Goal: Task Accomplishment & Management: Manage account settings

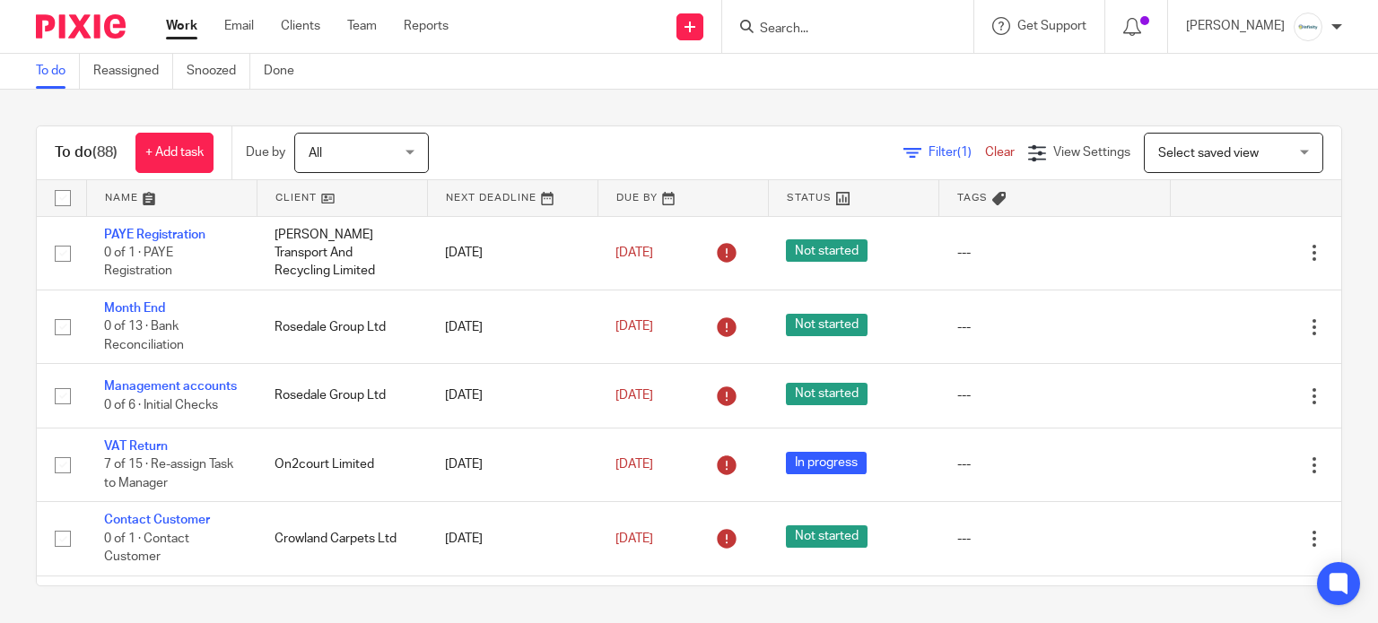
scroll to position [1794, 0]
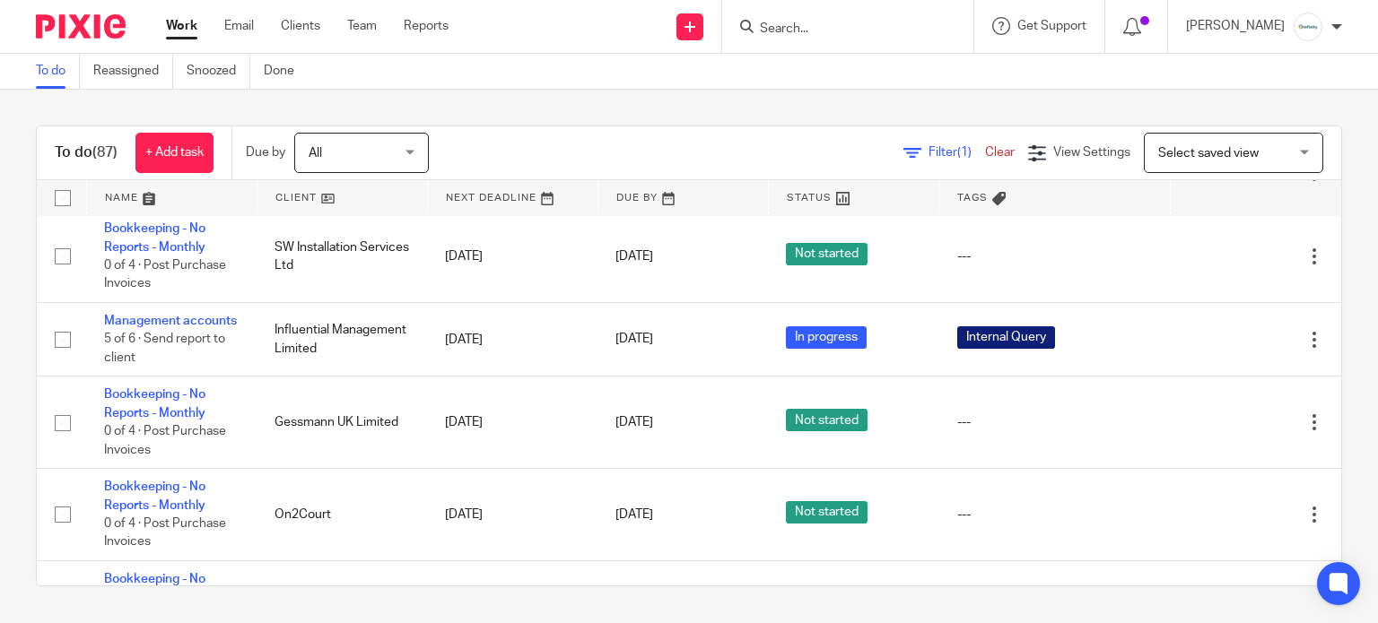
scroll to position [956, 0]
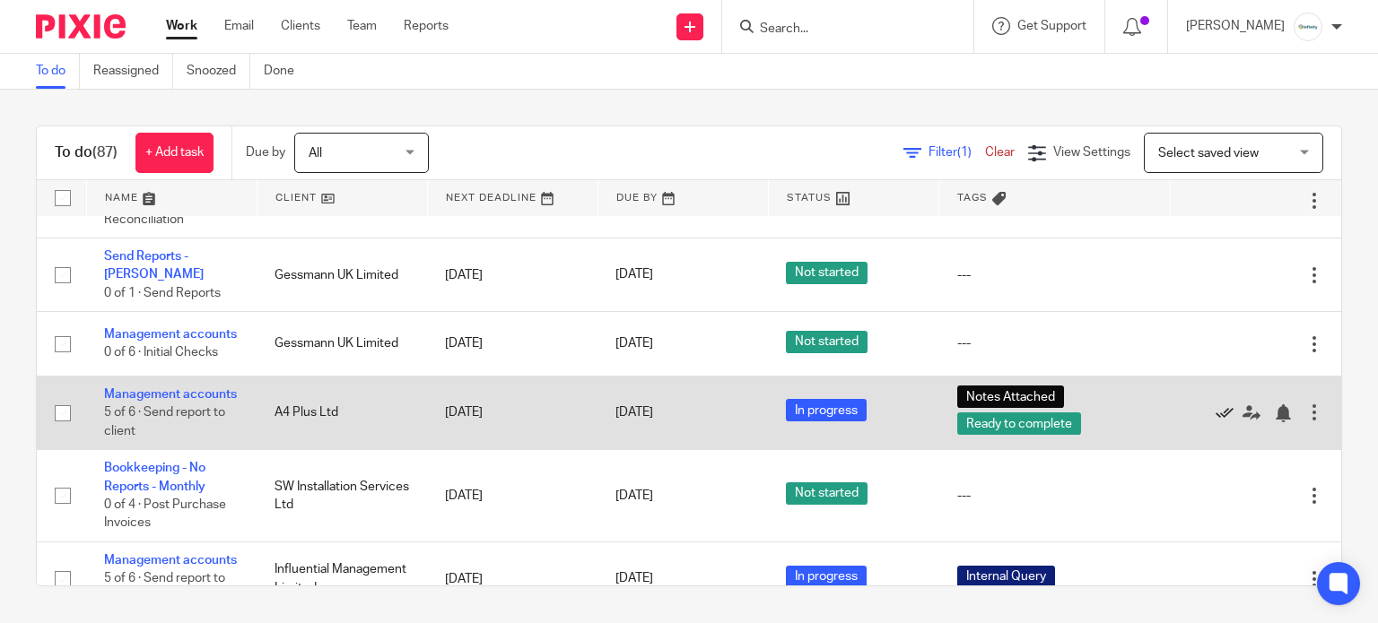
click at [1216, 423] on icon at bounding box center [1225, 414] width 18 height 18
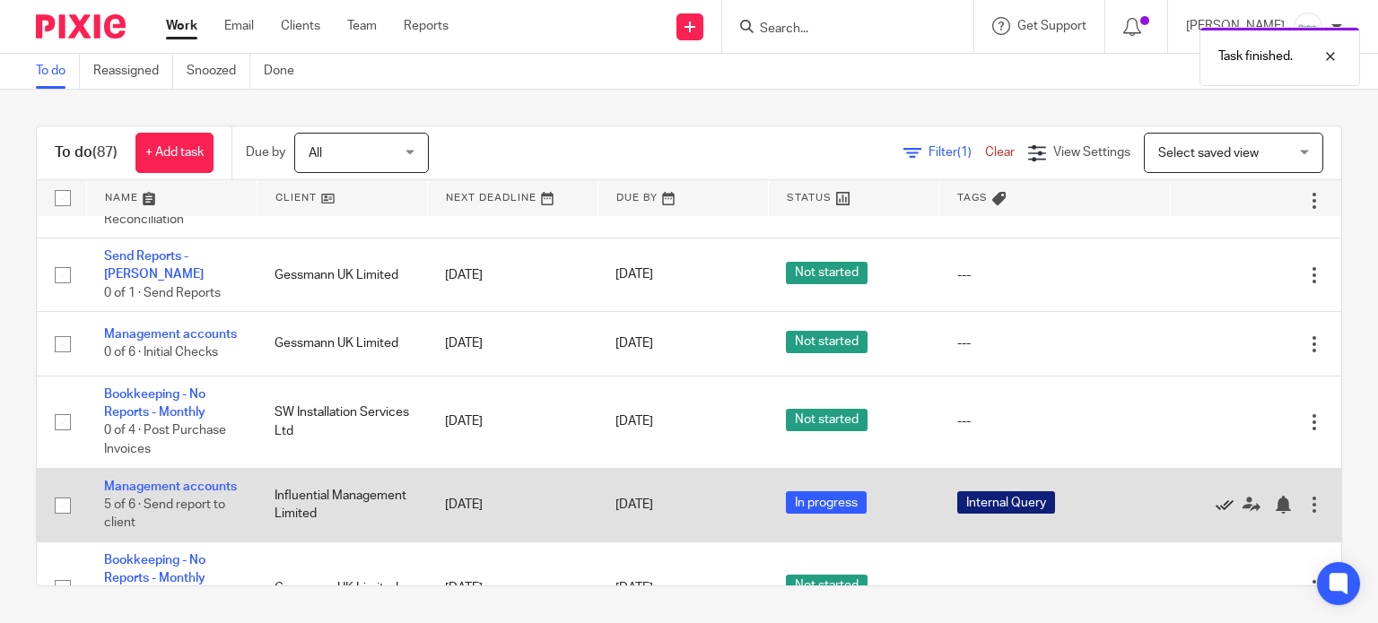
click at [1216, 514] on icon at bounding box center [1225, 505] width 18 height 18
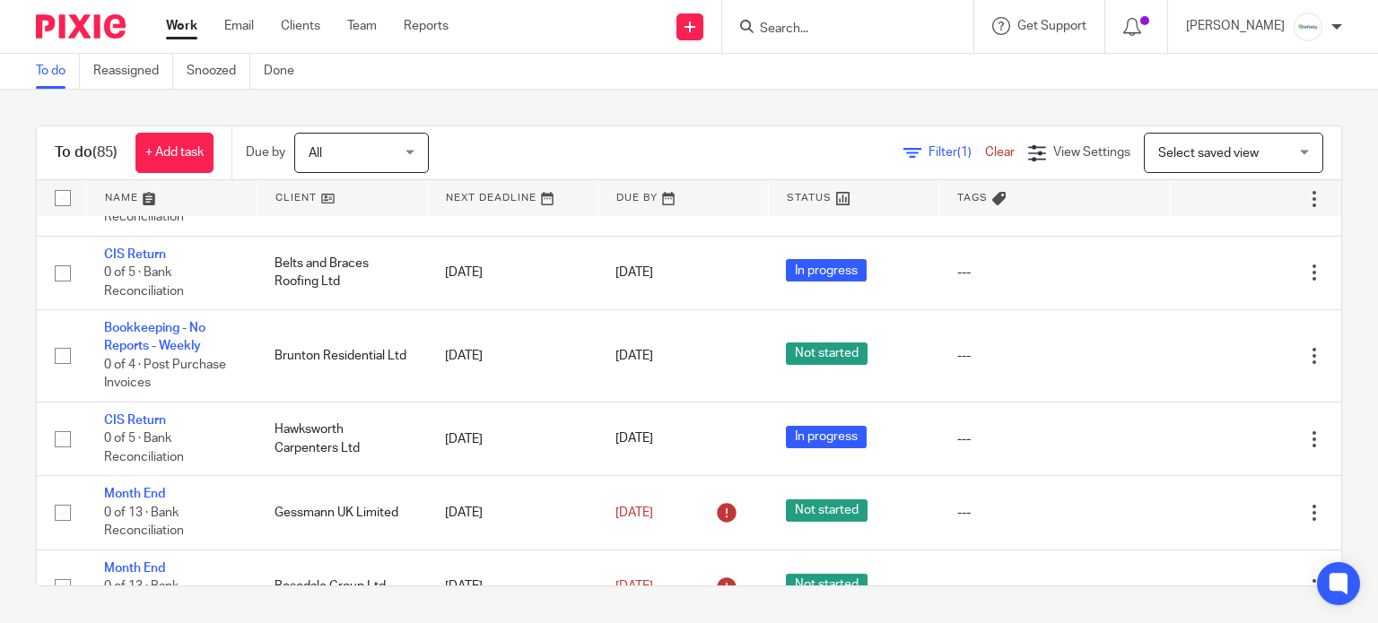
scroll to position [359, 0]
